Goal: Task Accomplishment & Management: Manage account settings

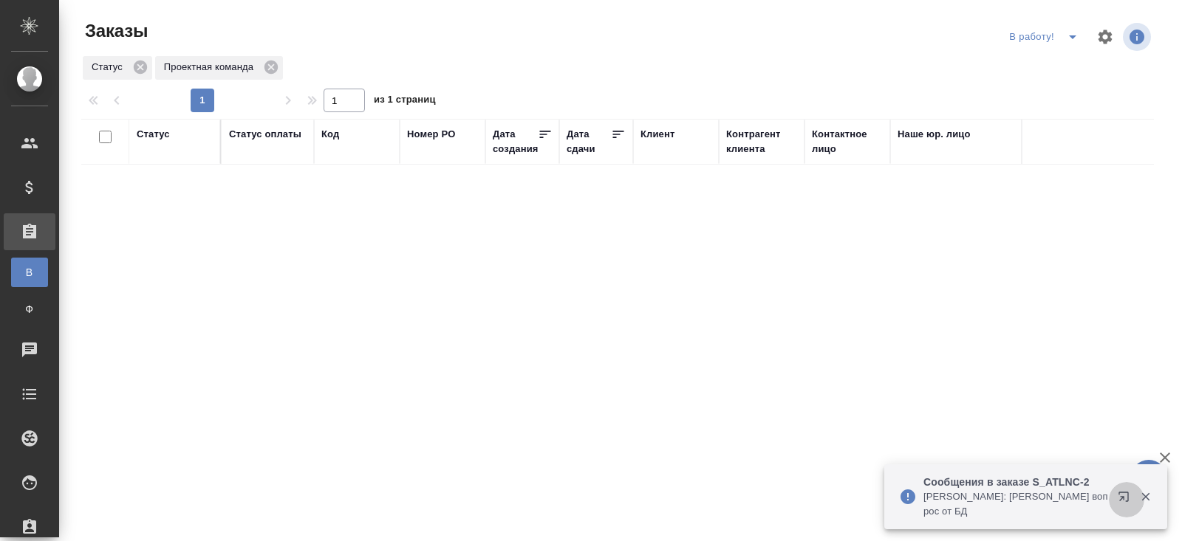
click at [1123, 500] on icon "button" at bounding box center [1123, 497] width 10 height 10
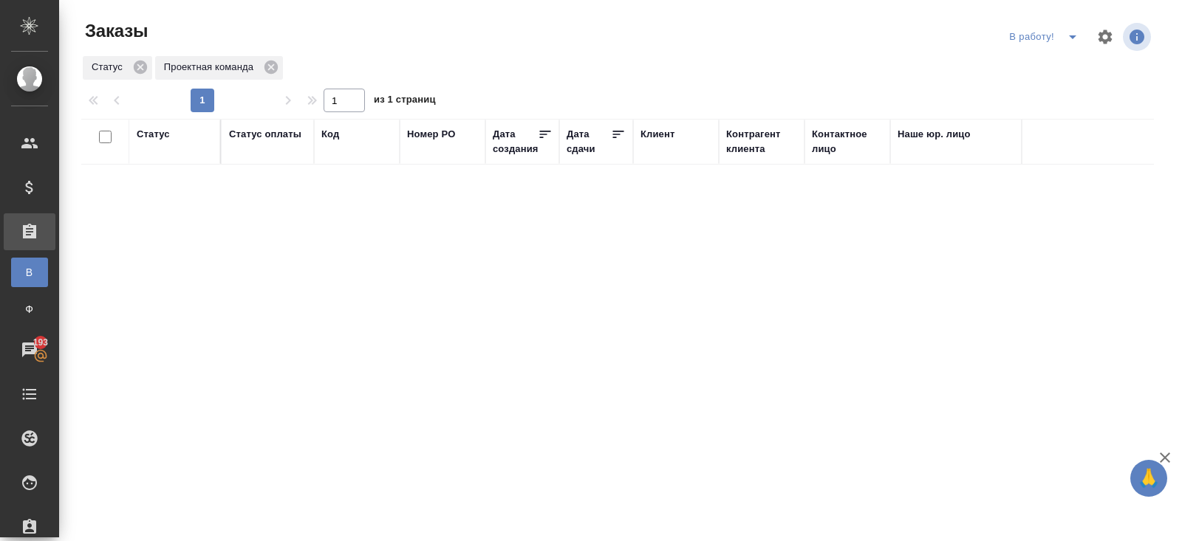
click at [1072, 33] on icon "split button" at bounding box center [1073, 37] width 18 height 18
click at [1069, 58] on li "ПМ" at bounding box center [1045, 67] width 82 height 24
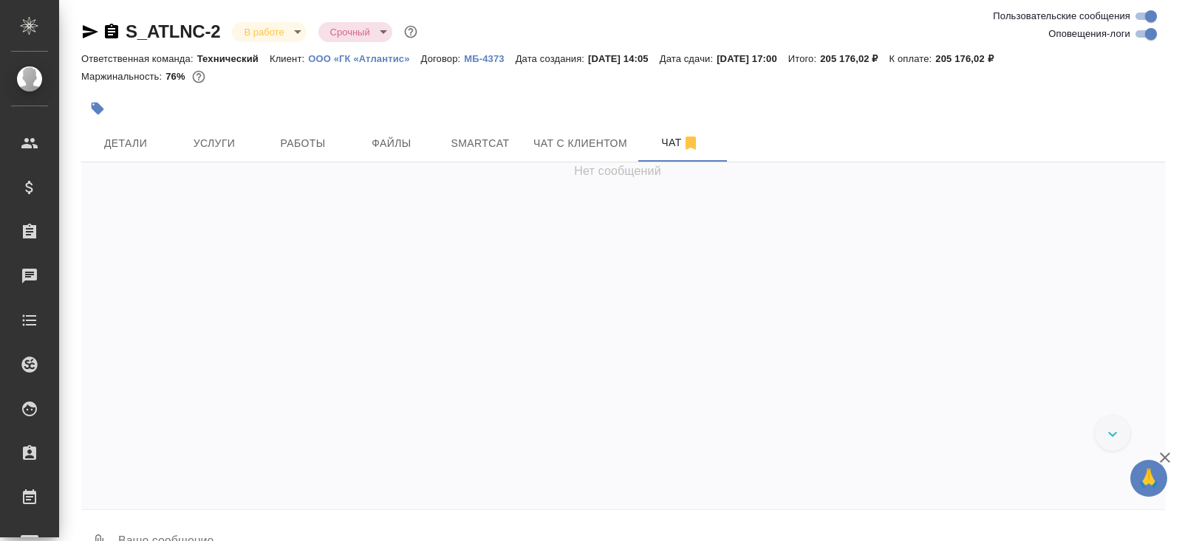
click at [1147, 36] on input "Оповещения-логи" at bounding box center [1150, 34] width 53 height 18
checkbox input "false"
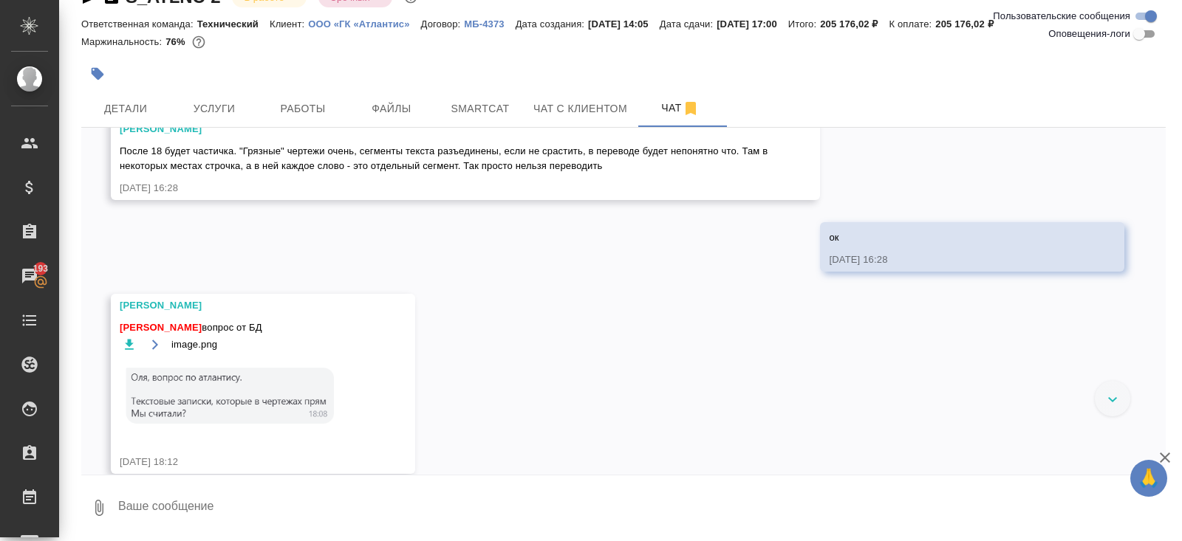
scroll to position [3516, 0]
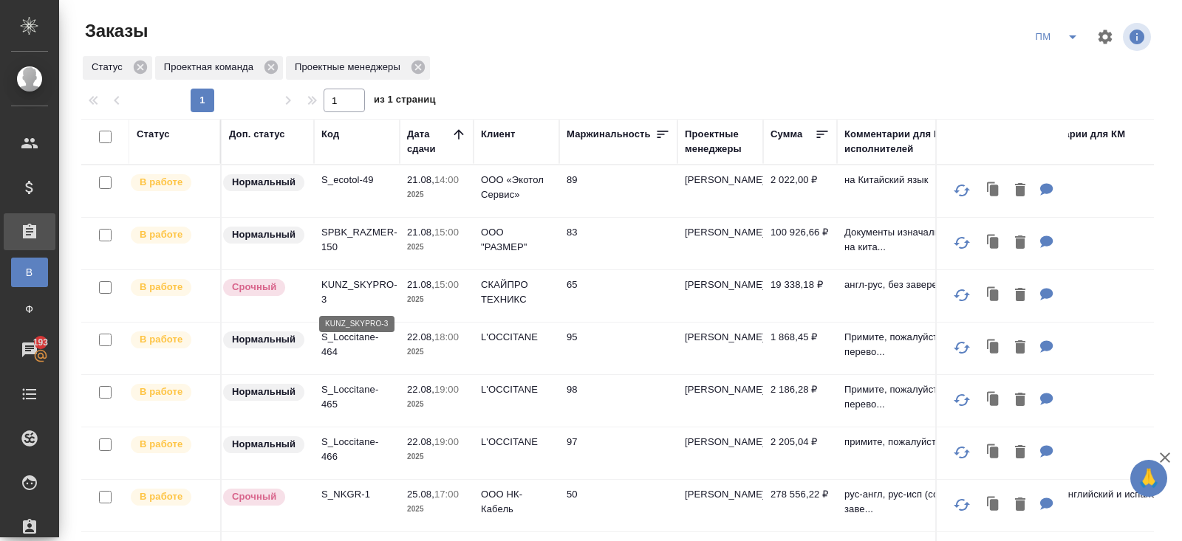
click at [346, 292] on p "KUNZ_SKYPRO-3" at bounding box center [356, 293] width 71 height 30
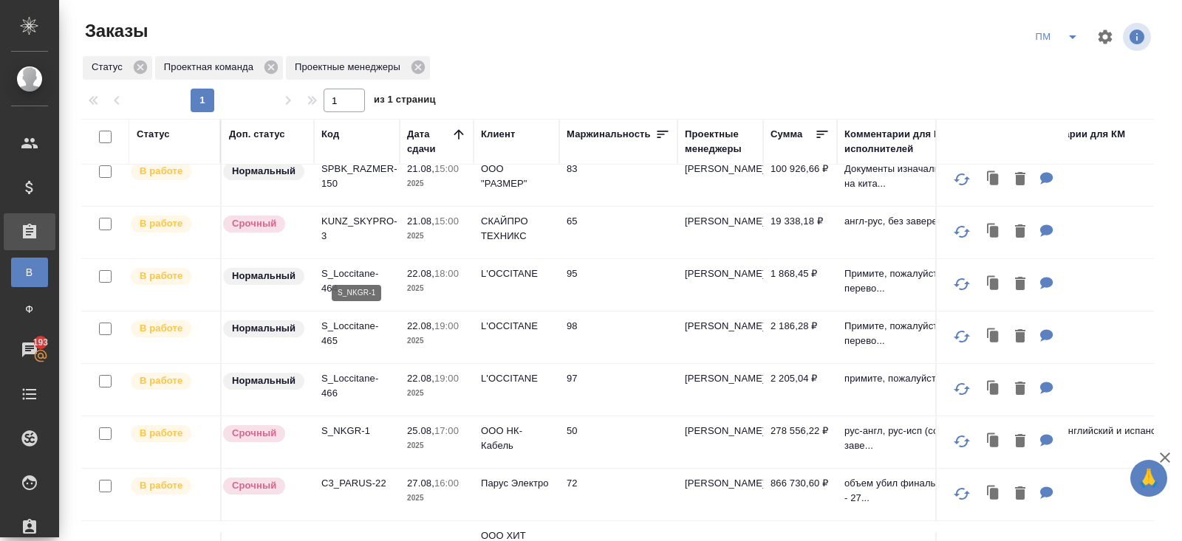
scroll to position [225, 0]
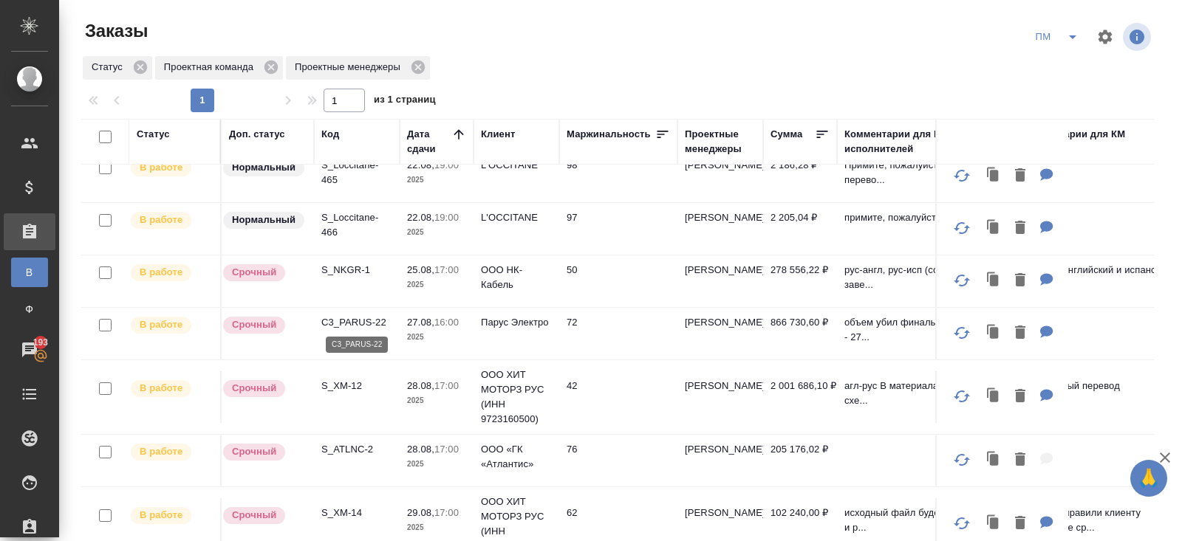
click at [349, 319] on p "C3_PARUS-22" at bounding box center [356, 322] width 71 height 15
click at [1066, 33] on icon "split button" at bounding box center [1073, 37] width 18 height 18
click at [1066, 74] on li "В работу!" at bounding box center [1057, 67] width 75 height 24
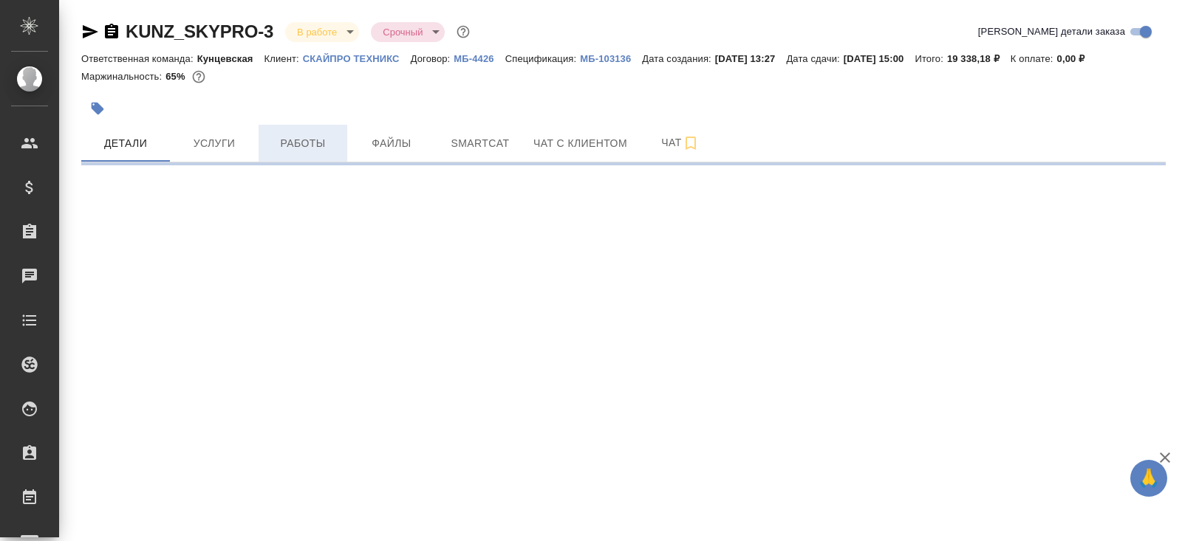
select select "RU"
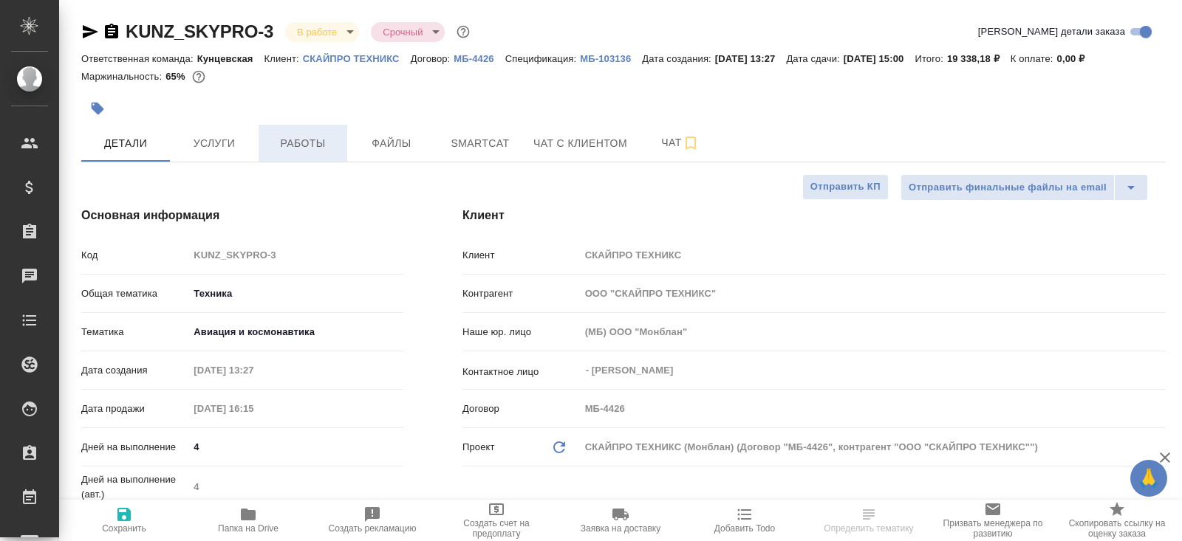
type textarea "x"
click at [296, 133] on button "Работы" at bounding box center [303, 143] width 89 height 37
type textarea "x"
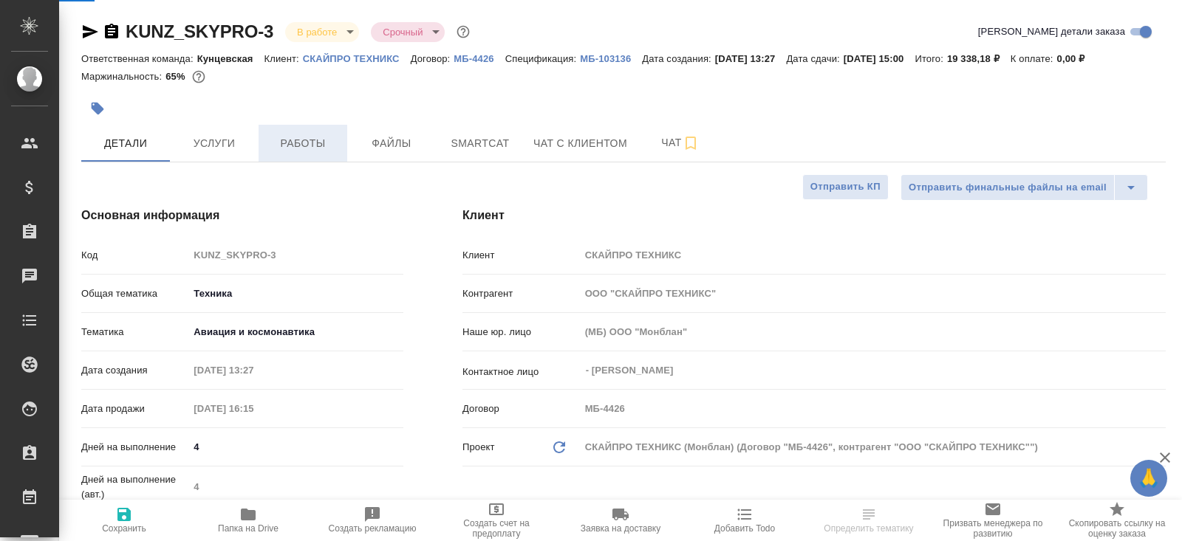
type textarea "x"
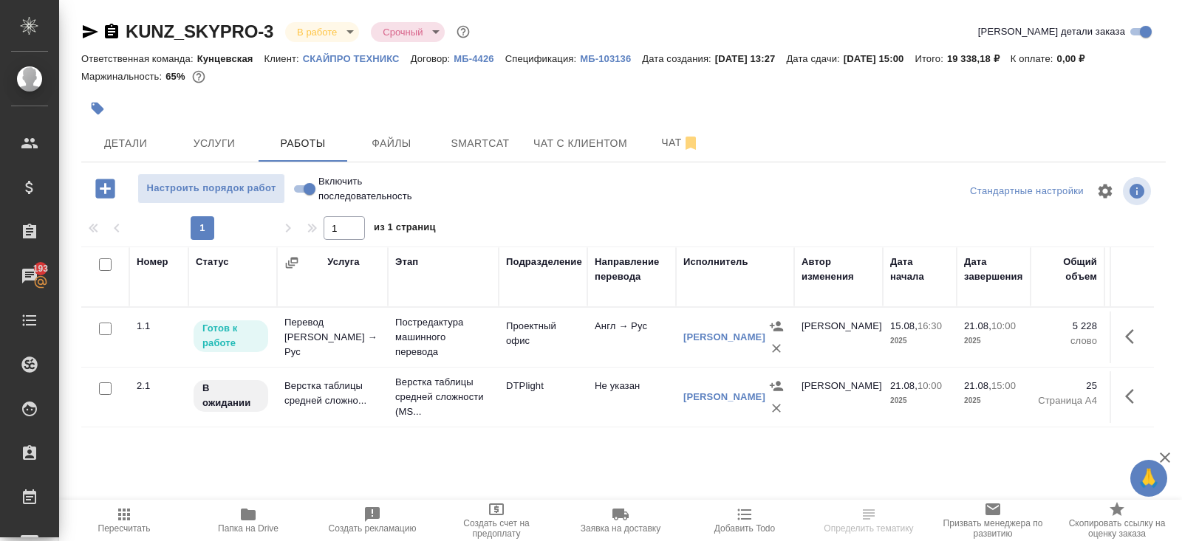
click at [470, 143] on span "Smartcat" at bounding box center [480, 143] width 71 height 18
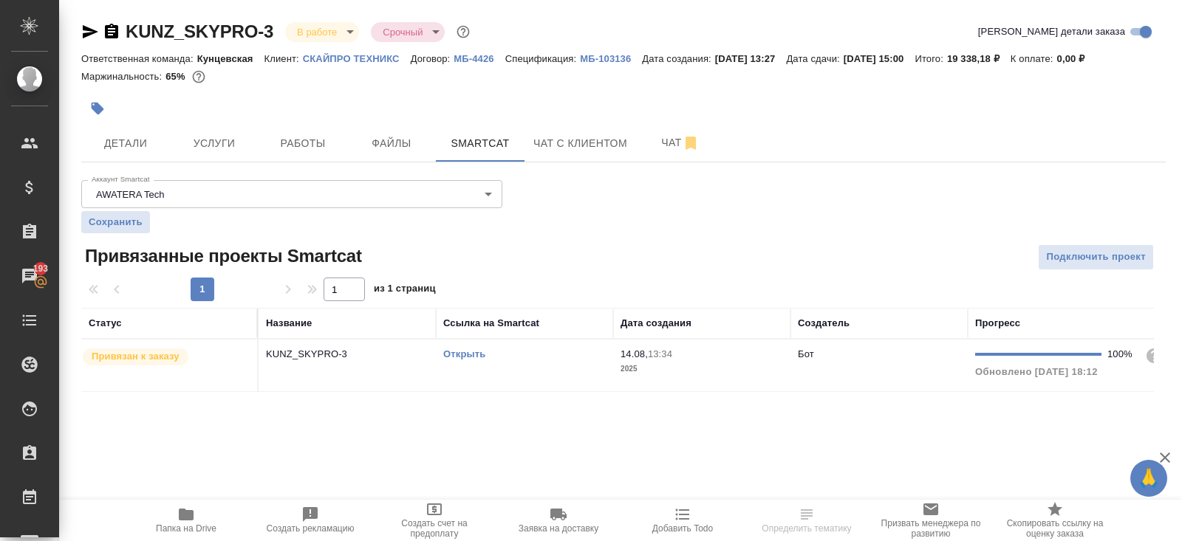
click at [465, 355] on link "Открыть" at bounding box center [464, 354] width 42 height 11
click at [112, 41] on div "KUNZ_SKYPRO-3 В работе inProgress Срочный urgent" at bounding box center [276, 32] width 391 height 24
click at [114, 30] on icon "button" at bounding box center [111, 31] width 13 height 15
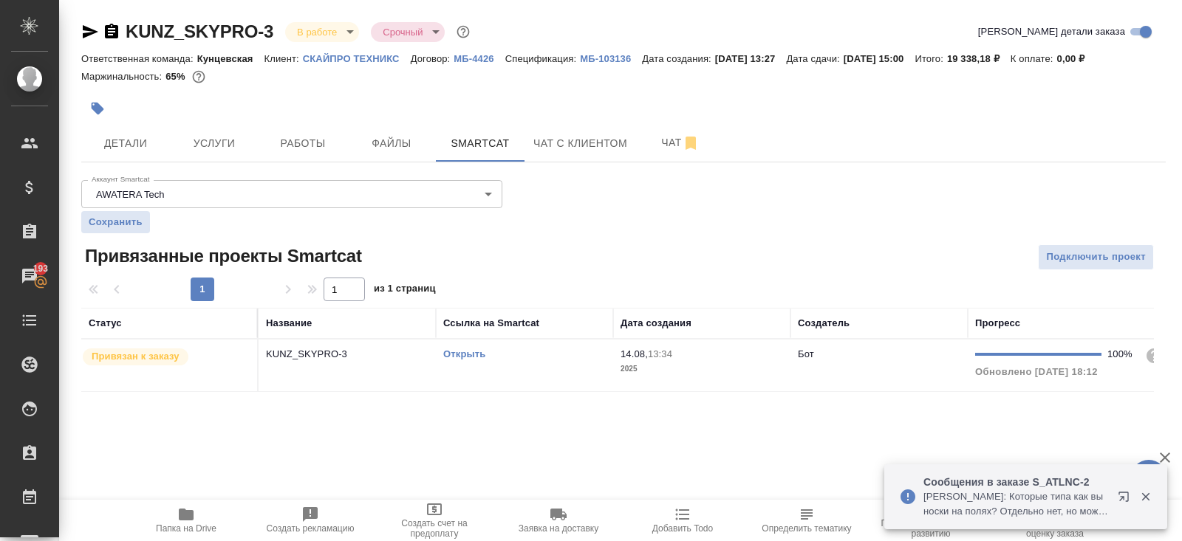
click at [1127, 498] on icon "button" at bounding box center [1123, 497] width 10 height 10
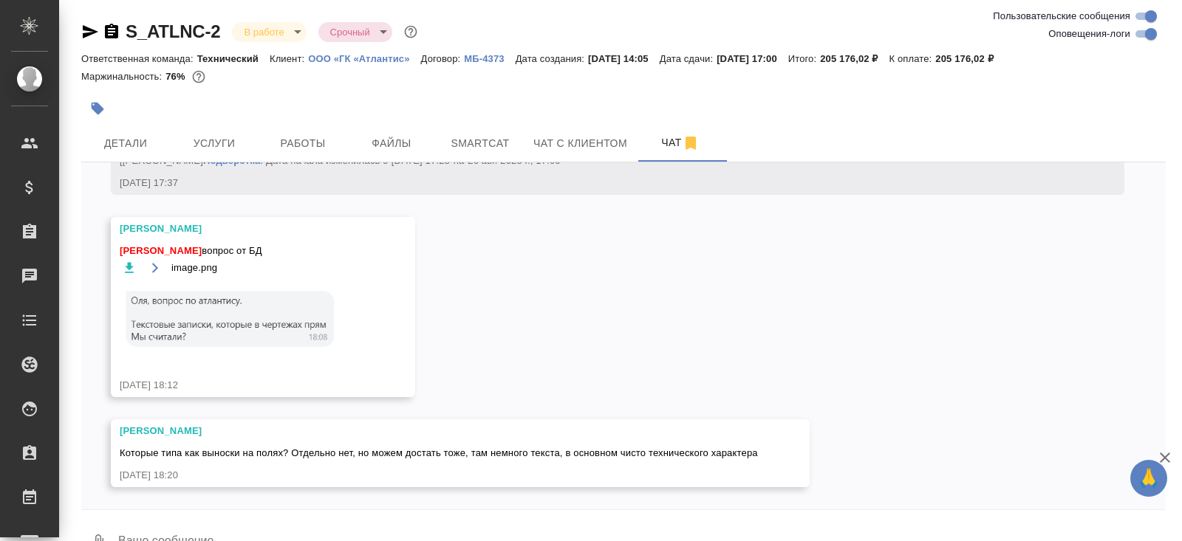
scroll to position [8681, 0]
click at [301, 142] on span "Работы" at bounding box center [302, 143] width 71 height 18
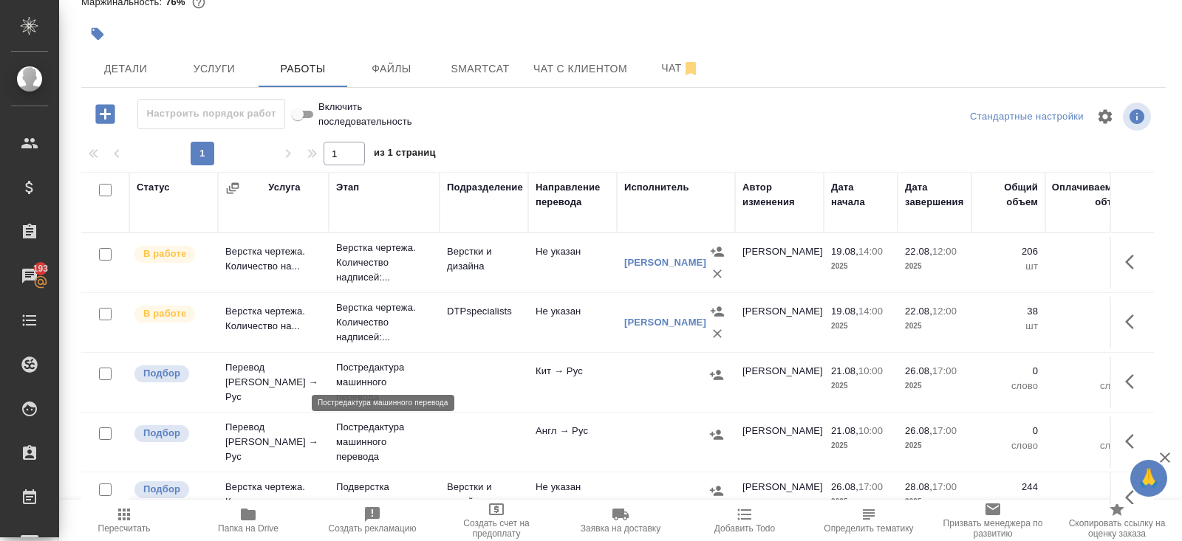
scroll to position [18, 0]
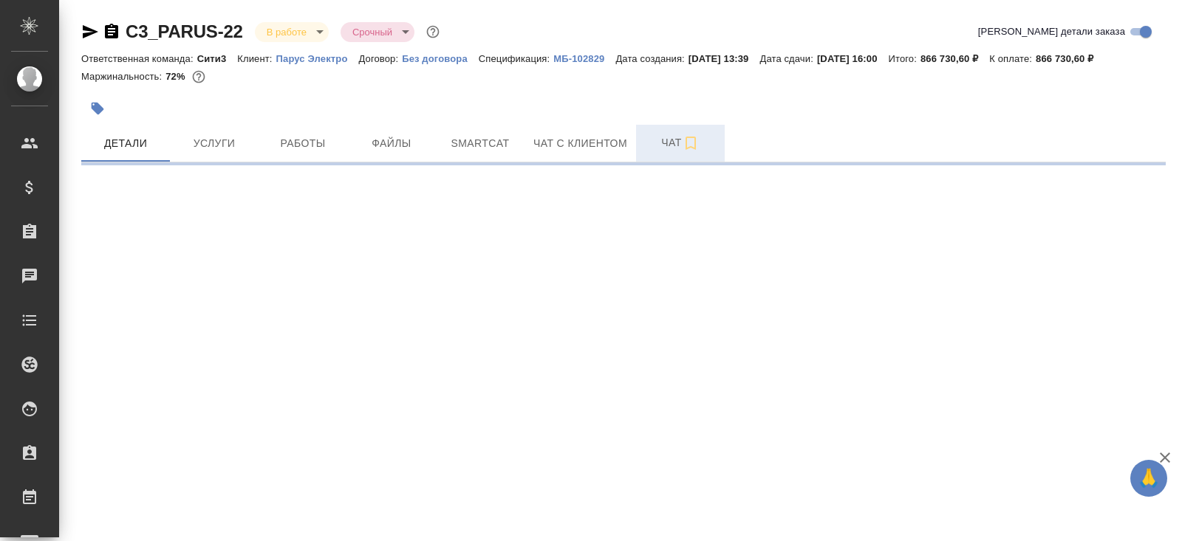
select select "RU"
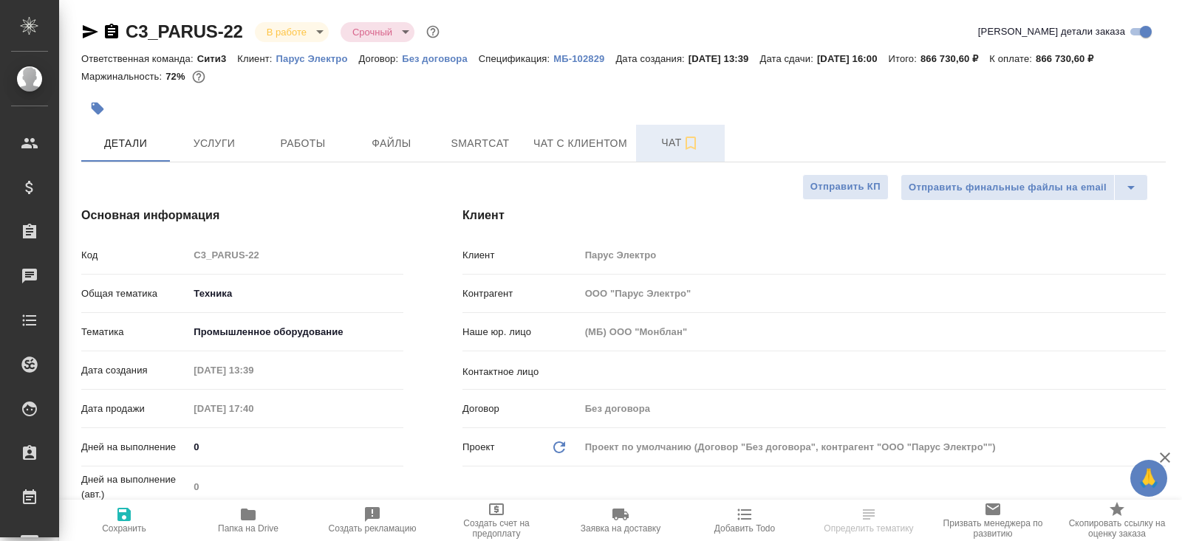
type textarea "x"
click at [680, 153] on button "Чат" at bounding box center [680, 143] width 89 height 37
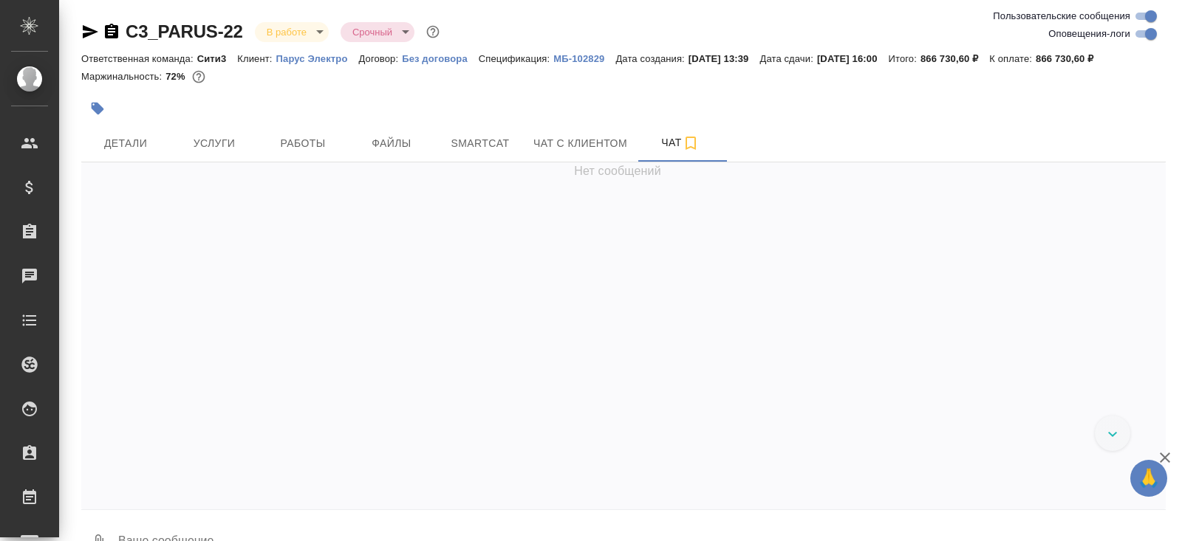
click at [1138, 35] on input "Оповещения-логи" at bounding box center [1150, 34] width 53 height 18
checkbox input "false"
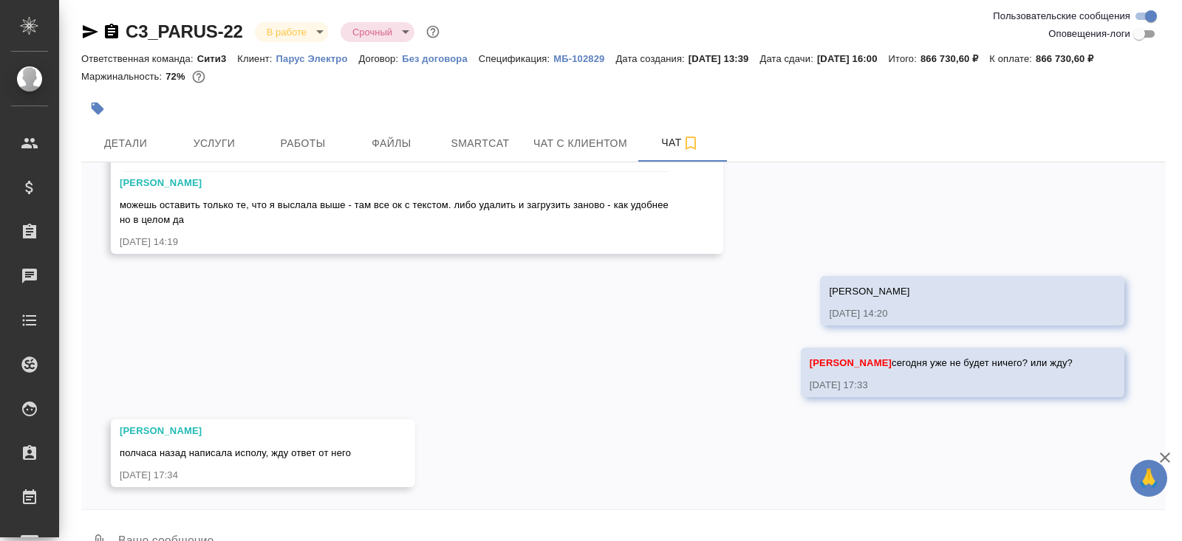
scroll to position [35, 0]
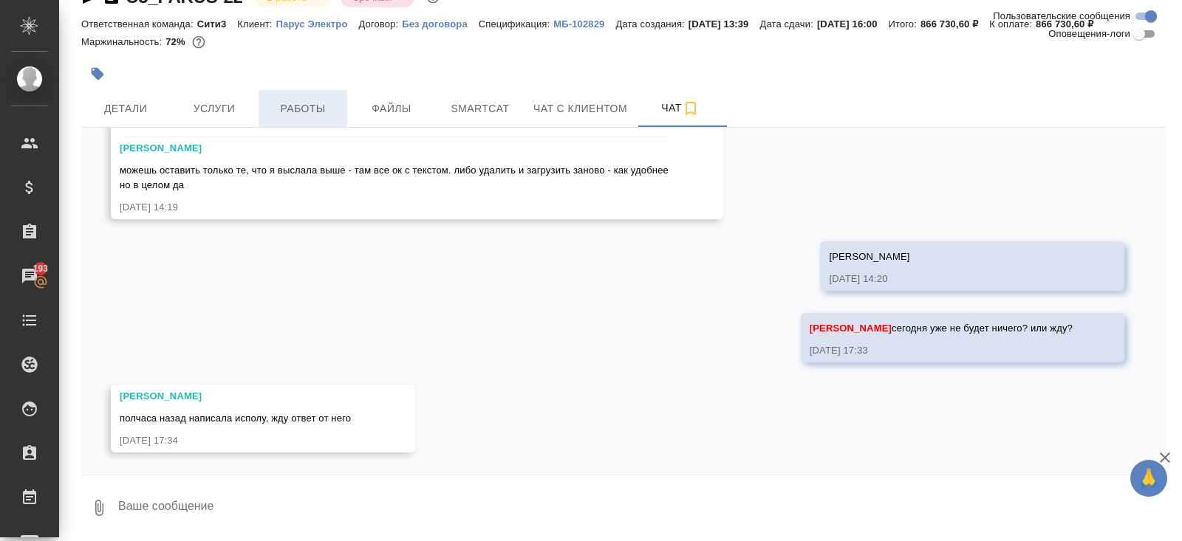
click at [315, 103] on span "Работы" at bounding box center [302, 109] width 71 height 18
